Goal: Information Seeking & Learning: Check status

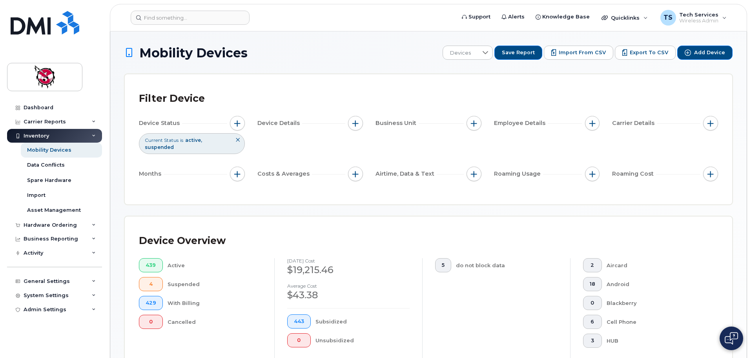
scroll to position [182, 0]
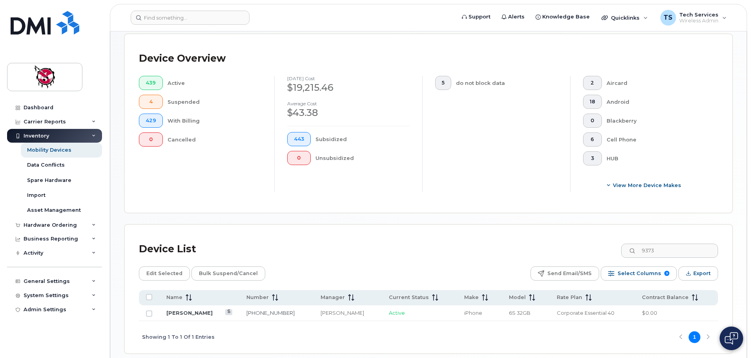
drag, startPoint x: 667, startPoint y: 239, endPoint x: 612, endPoint y: 239, distance: 55.3
click at [612, 239] on div "Device List 9373" at bounding box center [428, 249] width 579 height 20
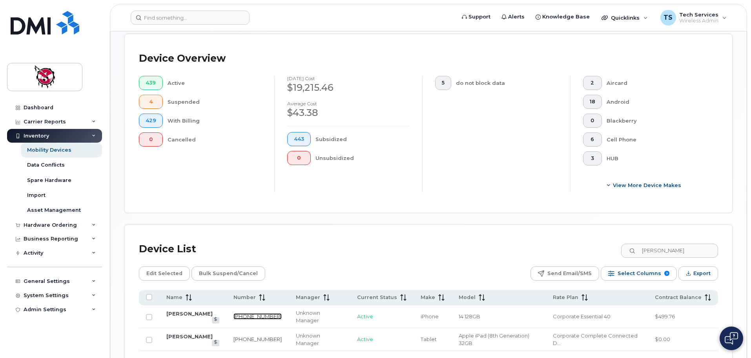
click at [257, 313] on link "[PHONE_NUMBER]" at bounding box center [258, 316] width 48 height 6
drag, startPoint x: 673, startPoint y: 239, endPoint x: 619, endPoint y: 239, distance: 53.8
click at [619, 239] on div "Device List [PERSON_NAME]" at bounding box center [428, 249] width 579 height 20
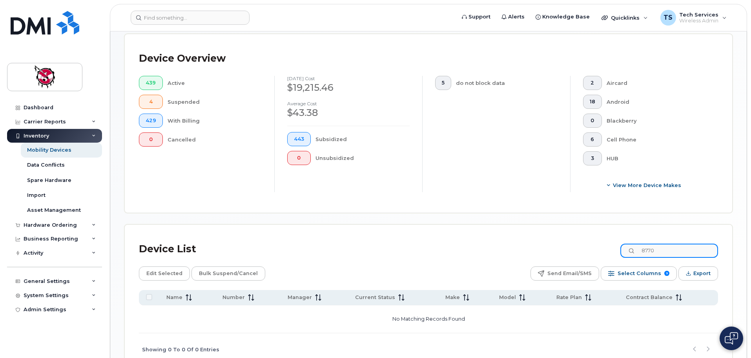
type input "8770"
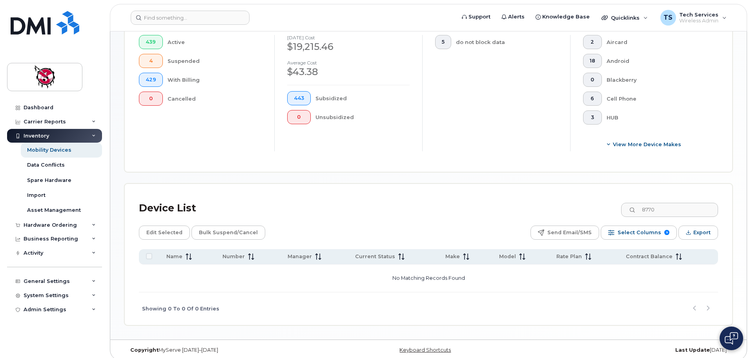
scroll to position [0, 0]
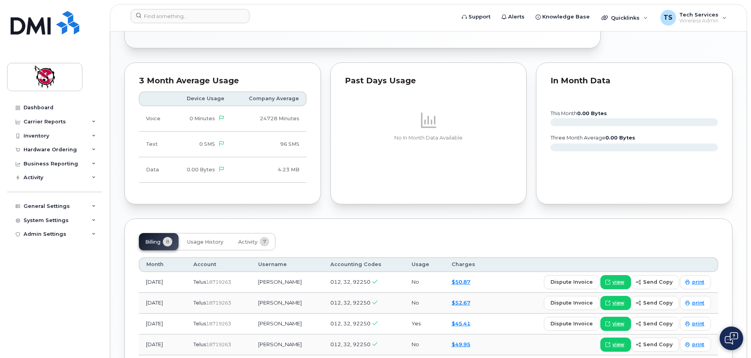
scroll to position [510, 0]
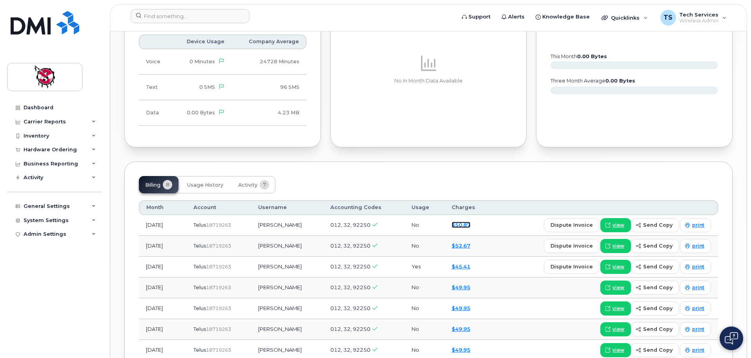
click at [467, 226] on link "$50.87" at bounding box center [461, 224] width 19 height 6
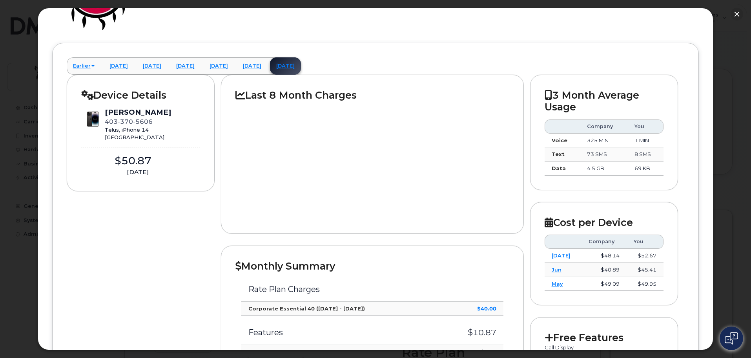
scroll to position [0, 0]
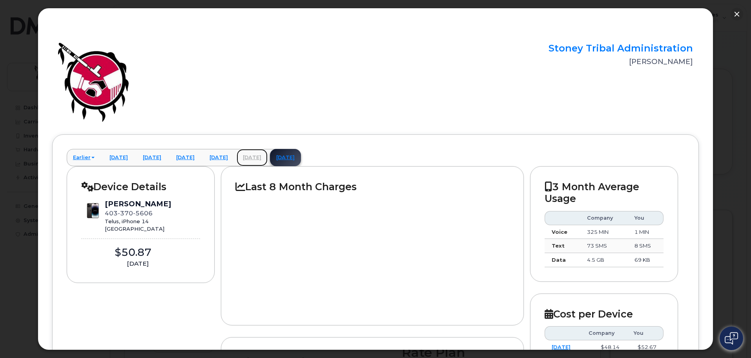
click at [268, 157] on link "July 2025" at bounding box center [252, 157] width 31 height 17
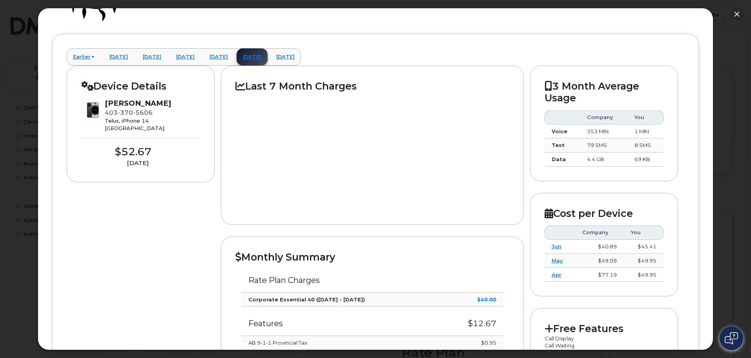
scroll to position [65, 0]
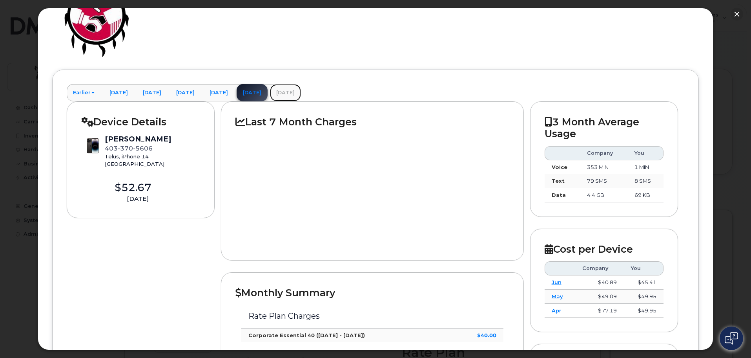
click at [301, 90] on link "August 2025" at bounding box center [285, 92] width 31 height 17
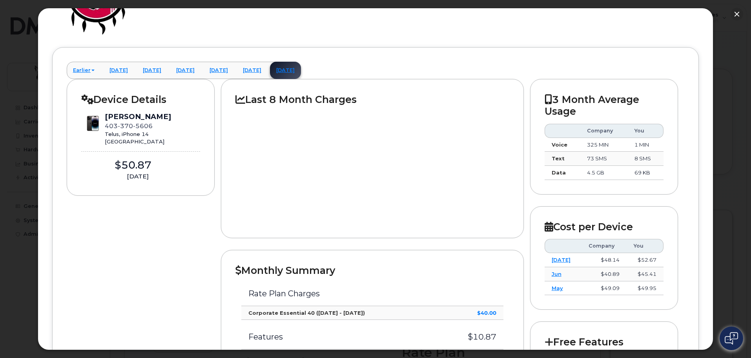
scroll to position [0, 0]
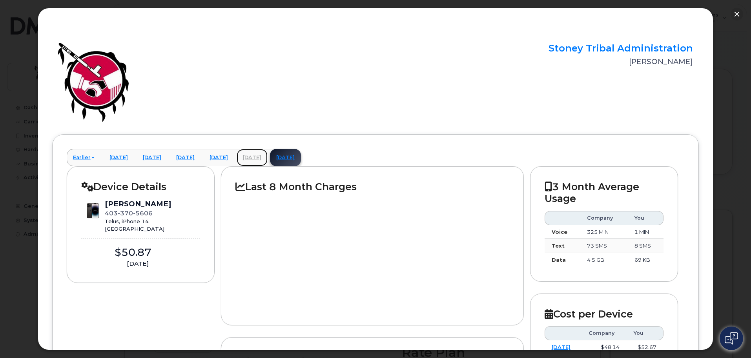
click at [268, 156] on link "July 2025" at bounding box center [252, 157] width 31 height 17
click at [234, 157] on link "June 2025" at bounding box center [218, 157] width 31 height 17
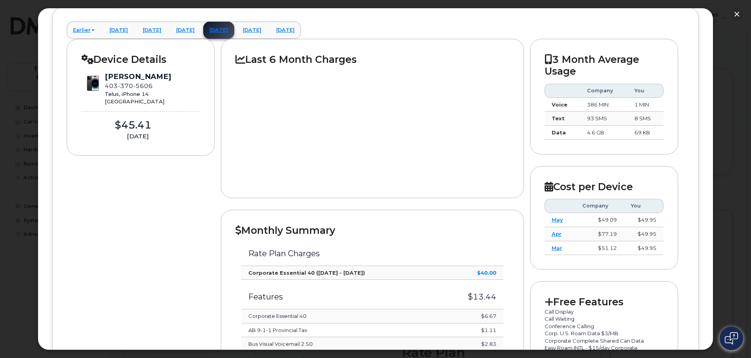
scroll to position [44, 0]
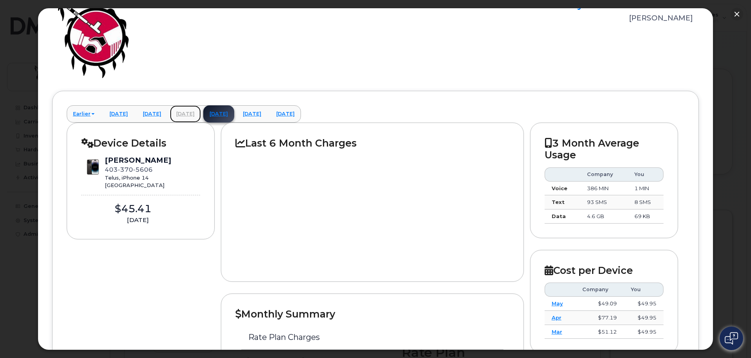
click at [201, 114] on link "May 2025" at bounding box center [185, 113] width 31 height 17
click at [301, 115] on link "August 2025" at bounding box center [285, 113] width 31 height 17
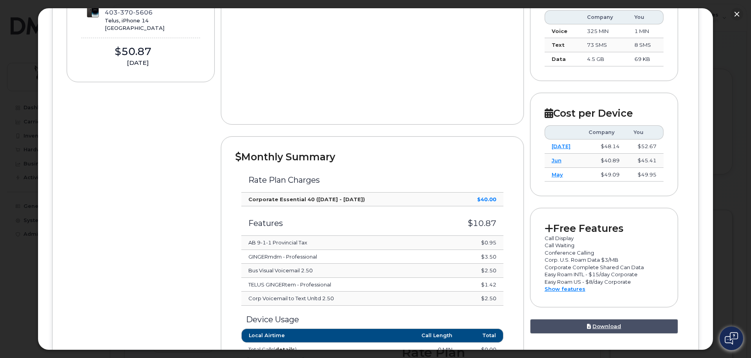
scroll to position [4, 0]
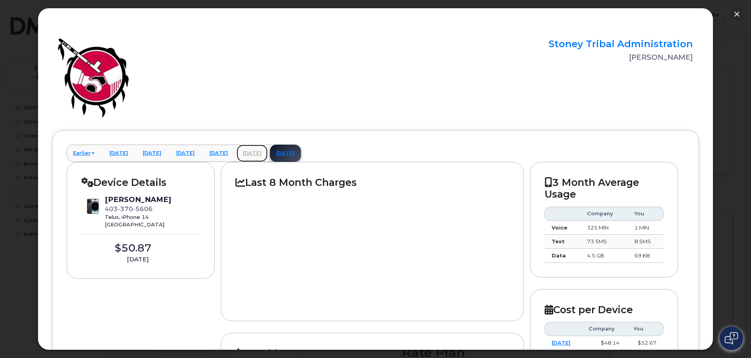
click at [268, 151] on link "July 2025" at bounding box center [252, 152] width 31 height 17
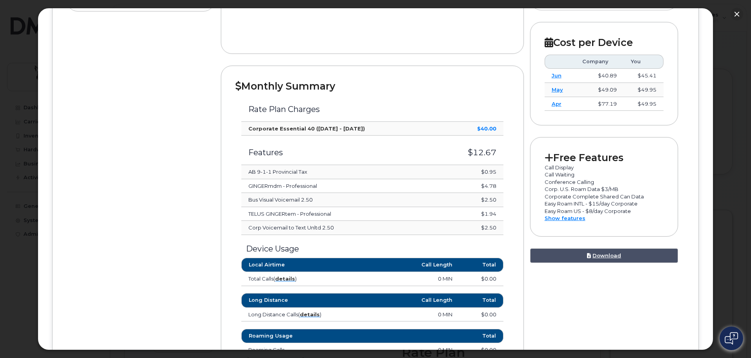
scroll to position [279, 0]
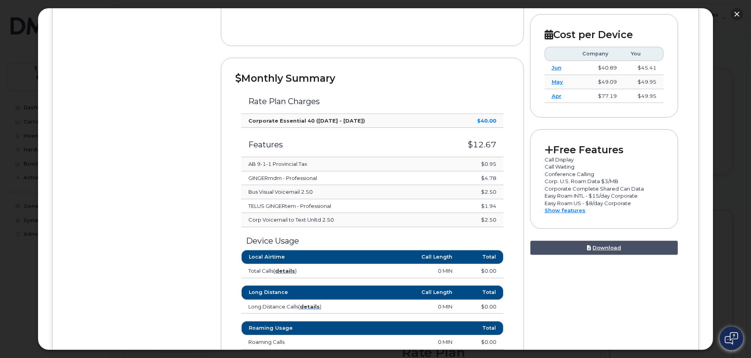
click at [733, 14] on button "button" at bounding box center [737, 14] width 13 height 13
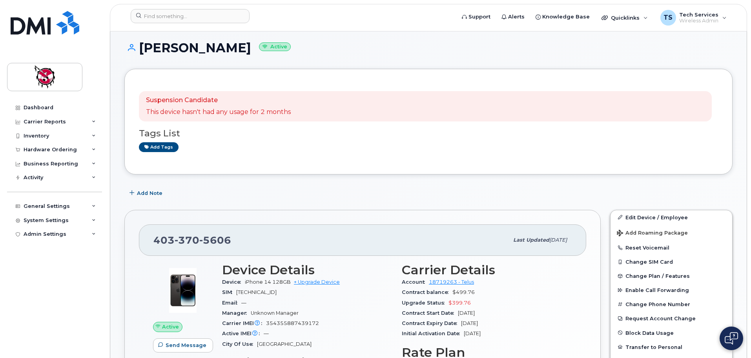
scroll to position [84, 0]
